Goal: Task Accomplishment & Management: Use online tool/utility

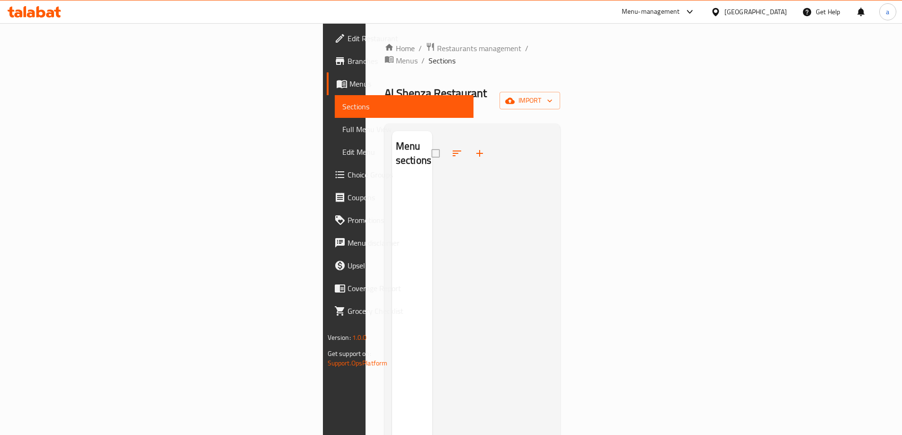
click at [553, 95] on span "import" at bounding box center [529, 101] width 45 height 12
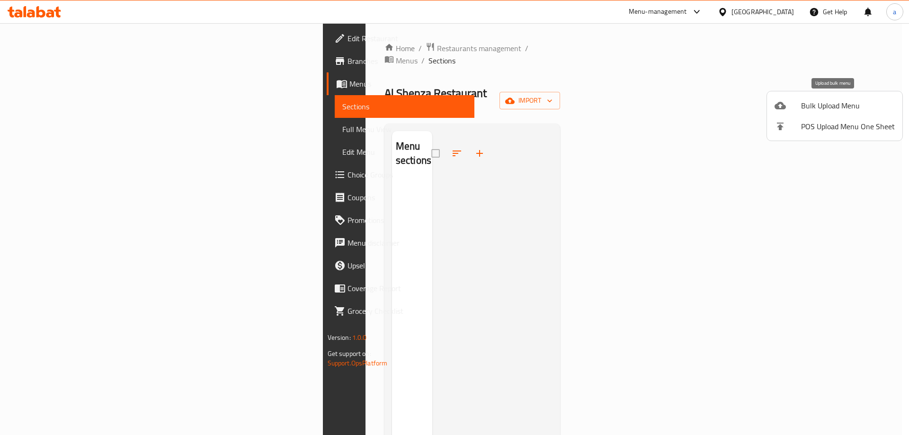
click at [823, 104] on span "Bulk Upload Menu" at bounding box center [848, 105] width 94 height 11
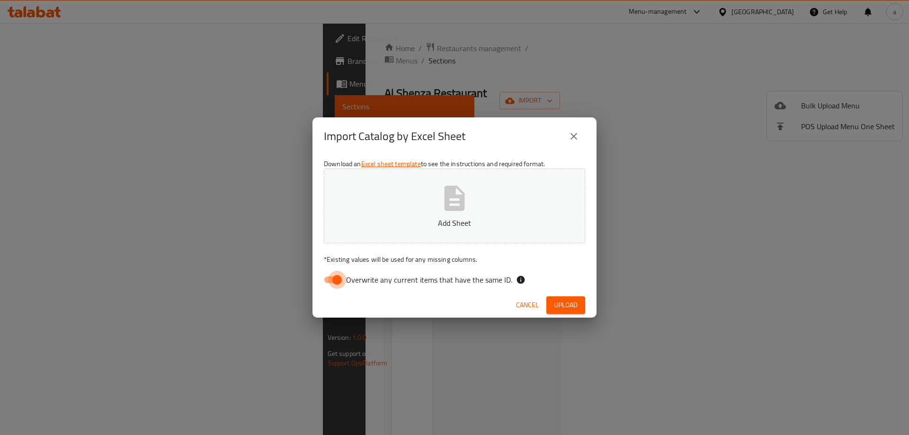
click at [339, 286] on input "Overwrite any current items that have the same ID." at bounding box center [337, 280] width 54 height 18
checkbox input "false"
click at [383, 227] on p "Add Sheet" at bounding box center [455, 222] width 232 height 11
click at [555, 300] on span "Upload" at bounding box center [566, 305] width 24 height 12
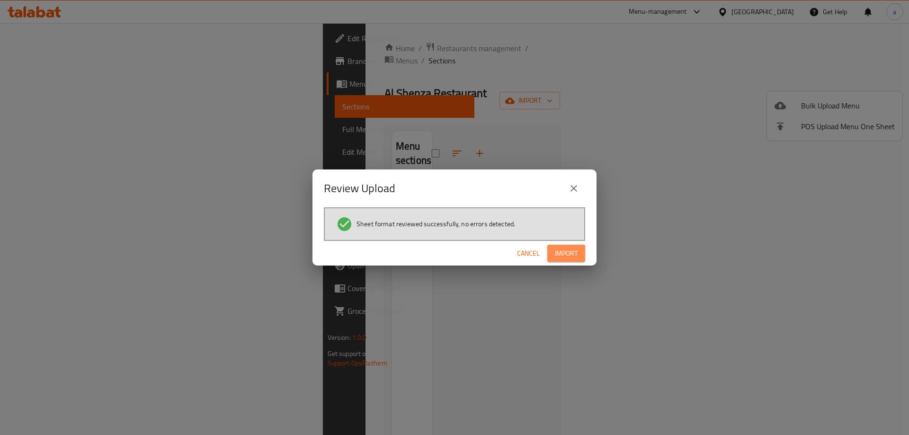
click at [557, 252] on span "Import" at bounding box center [566, 254] width 23 height 12
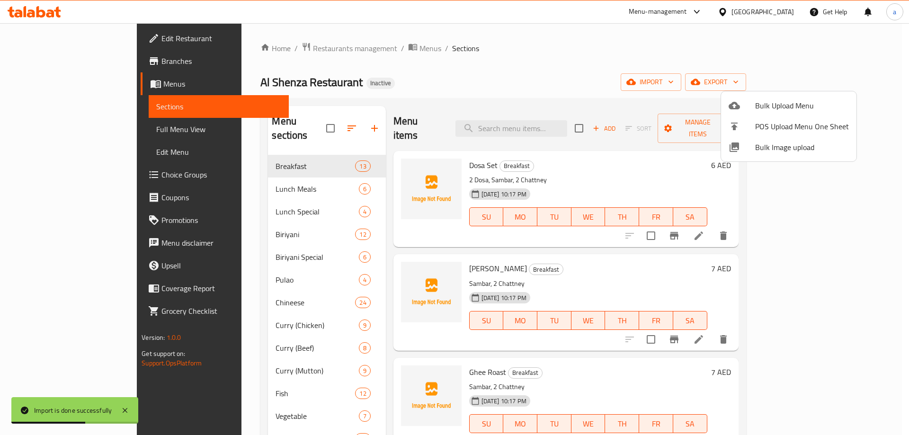
click at [75, 127] on div at bounding box center [454, 217] width 909 height 435
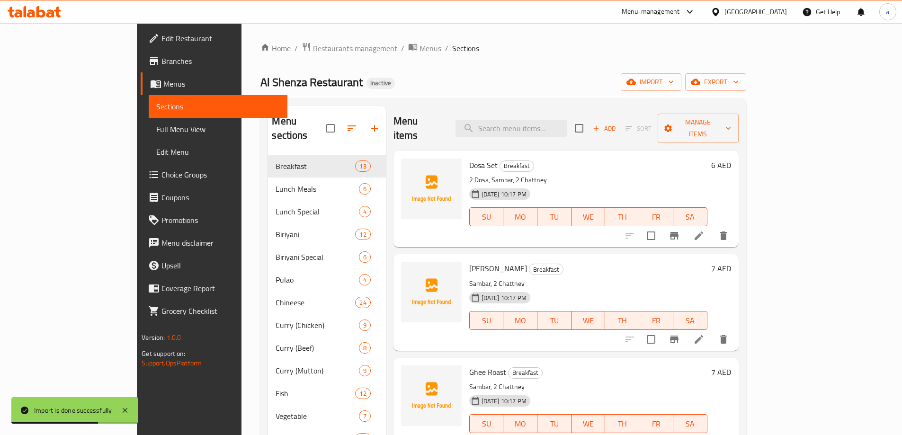
click at [156, 128] on span "Full Menu View" at bounding box center [218, 129] width 124 height 11
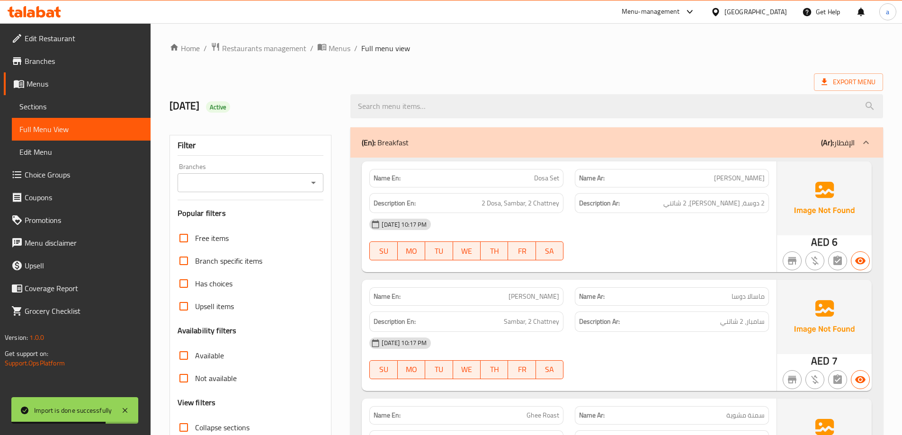
scroll to position [189, 0]
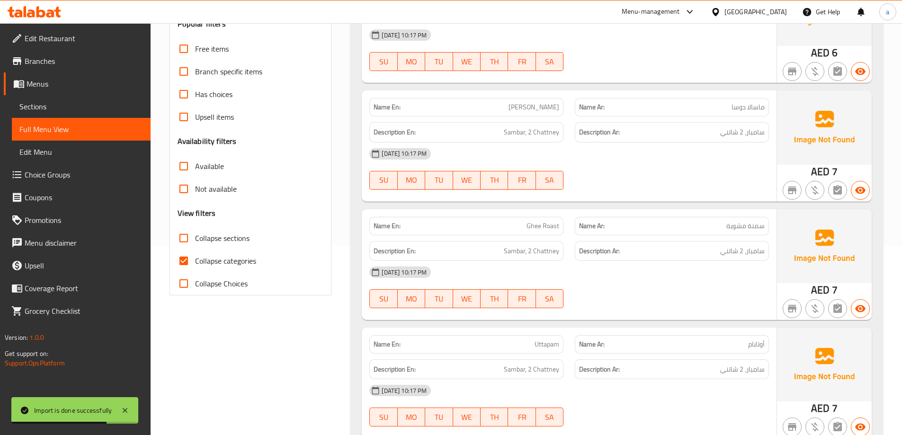
click at [189, 263] on input "Collapse categories" at bounding box center [183, 261] width 23 height 23
checkbox input "false"
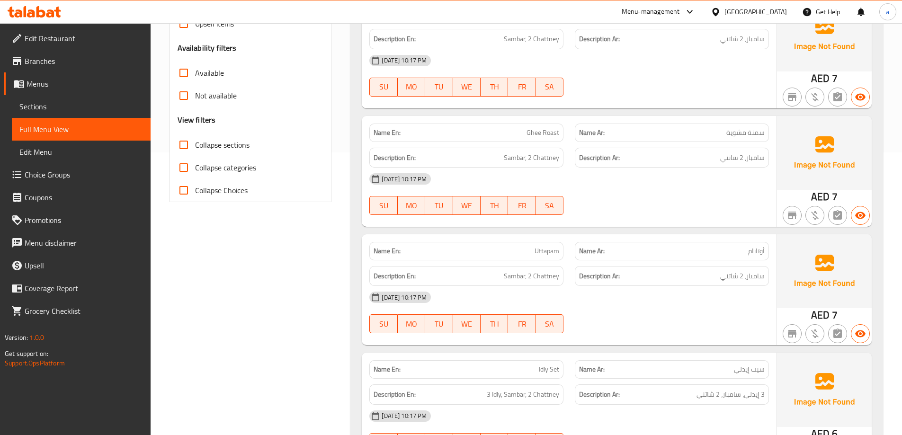
scroll to position [0, 0]
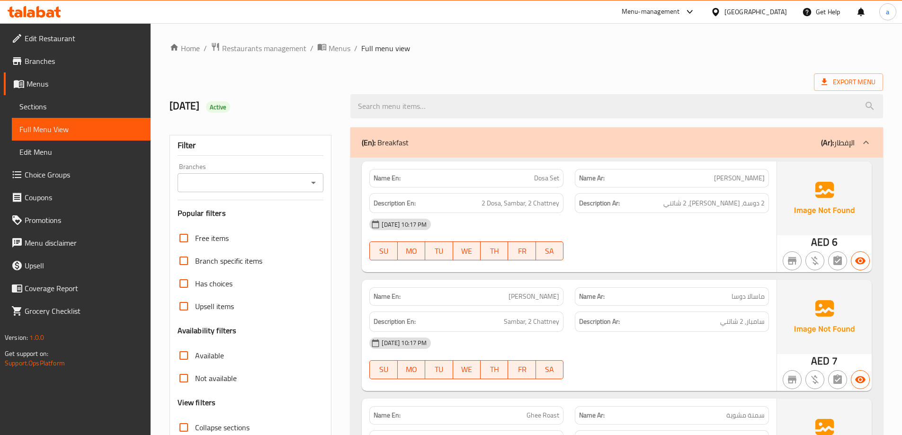
click at [855, 84] on span "Export Menu" at bounding box center [849, 82] width 54 height 12
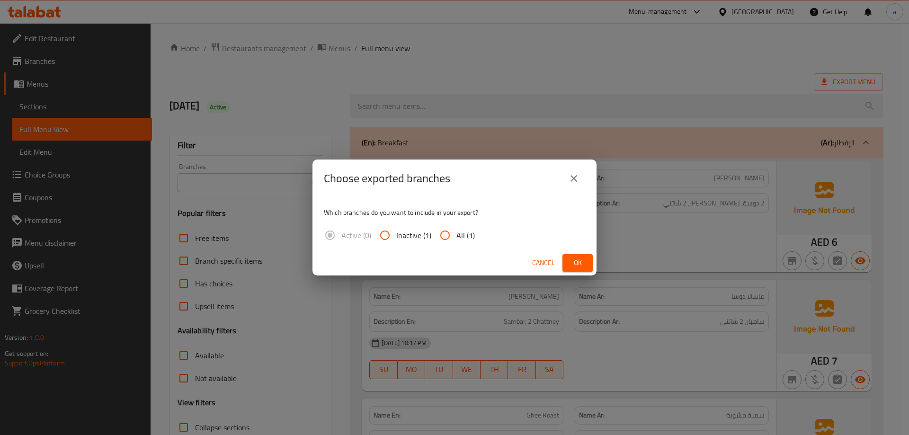
click at [439, 237] on input "All (1)" at bounding box center [445, 235] width 23 height 23
radio input "true"
click at [581, 261] on span "Ok" at bounding box center [577, 263] width 15 height 12
